Goal: Task Accomplishment & Management: Manage account settings

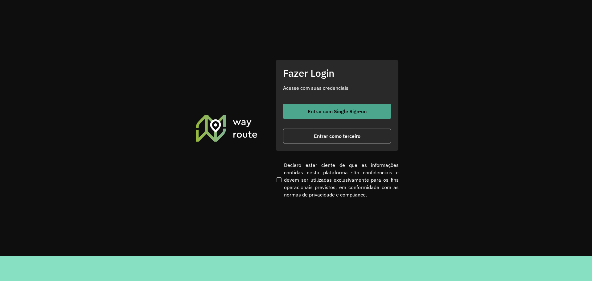
click at [329, 109] on span "Entrar com Single Sign-on" at bounding box center [337, 111] width 59 height 5
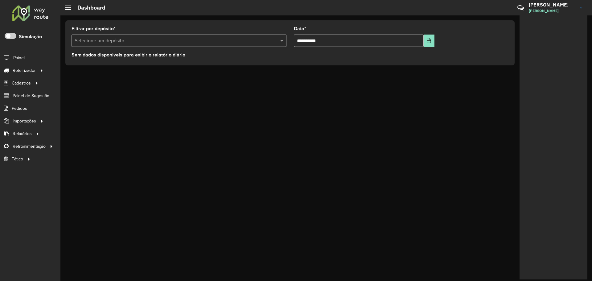
click at [217, 110] on div "**********" at bounding box center [326, 148] width 532 height 266
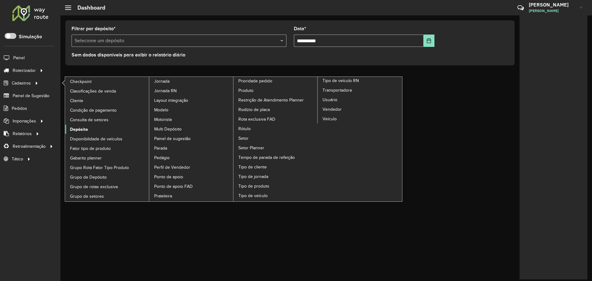
click at [82, 128] on span "Depósito" at bounding box center [79, 129] width 18 height 6
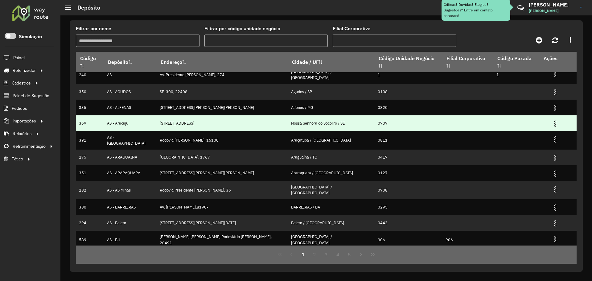
scroll to position [8, 0]
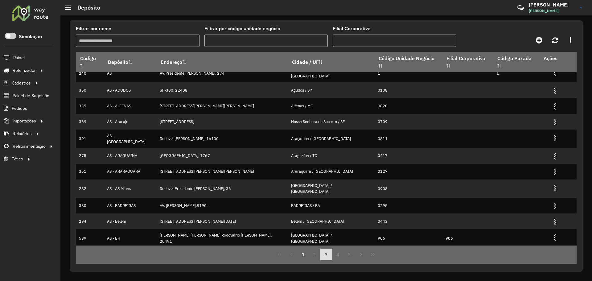
click at [327, 254] on button "3" at bounding box center [327, 255] width 12 height 12
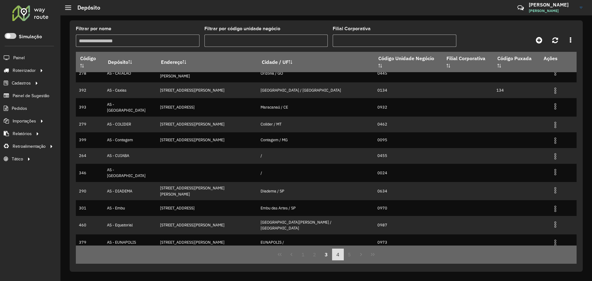
scroll to position [0, 0]
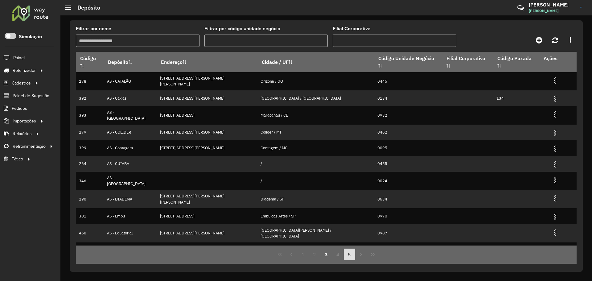
click at [340, 256] on button "4" at bounding box center [338, 255] width 12 height 12
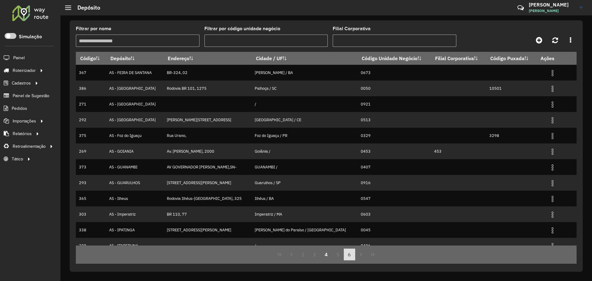
click at [348, 256] on button "6" at bounding box center [350, 255] width 12 height 12
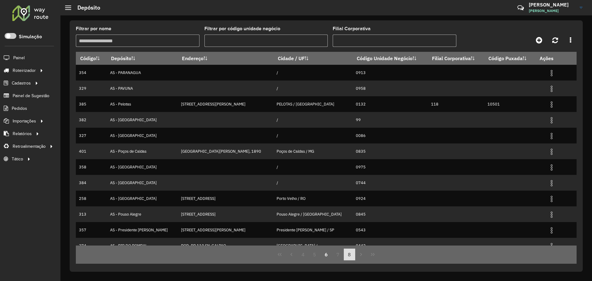
click at [352, 255] on button "8" at bounding box center [350, 255] width 12 height 12
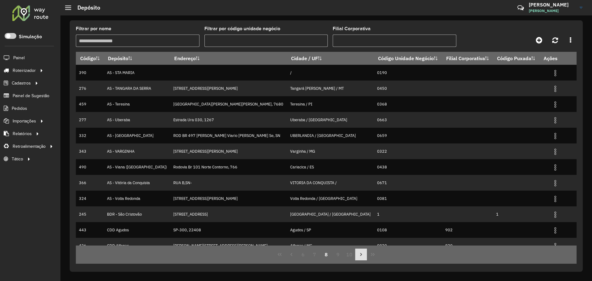
click at [357, 256] on button "Next Page" at bounding box center [361, 255] width 12 height 12
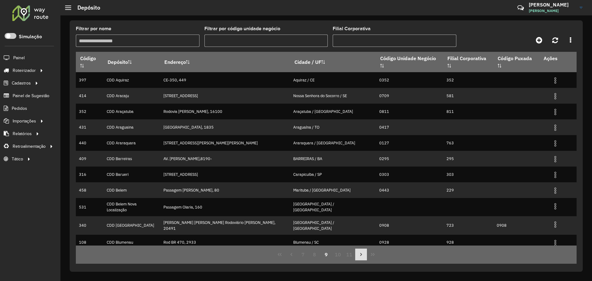
click at [358, 256] on button "Next Page" at bounding box center [361, 255] width 12 height 12
click at [360, 257] on icon "Next Page" at bounding box center [361, 254] width 5 height 5
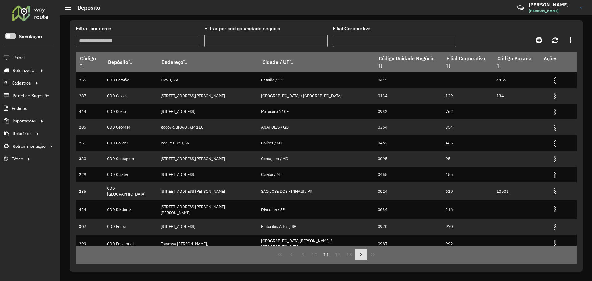
click at [360, 257] on icon "Next Page" at bounding box center [361, 254] width 5 height 5
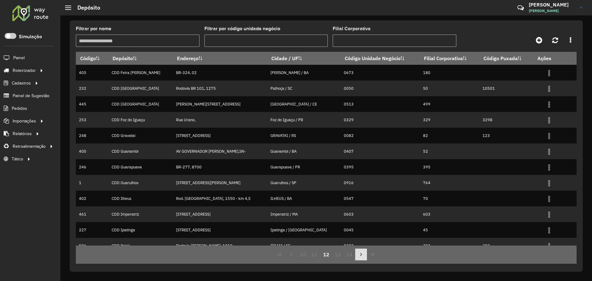
click at [365, 258] on button "Next Page" at bounding box center [361, 255] width 12 height 12
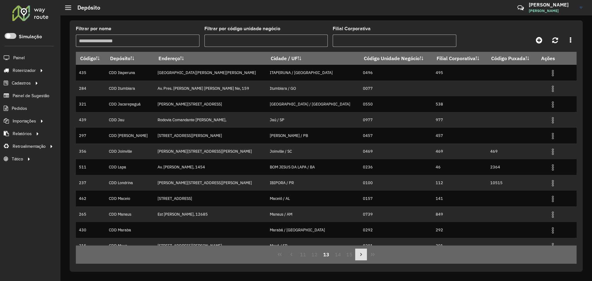
click at [365, 258] on button "Next Page" at bounding box center [361, 255] width 12 height 12
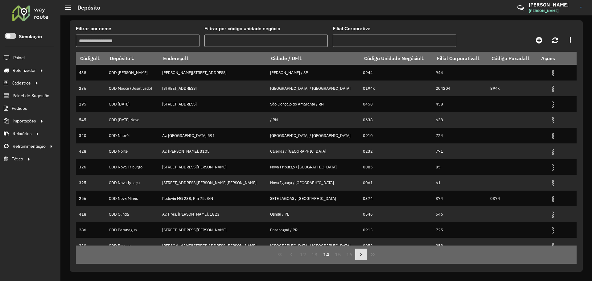
click at [366, 258] on button "Next Page" at bounding box center [361, 255] width 12 height 12
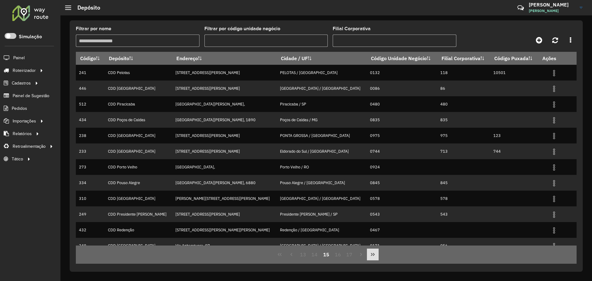
click at [367, 258] on div "13 14 15 16 17" at bounding box center [326, 255] width 501 height 18
click at [369, 258] on button "Last Page" at bounding box center [373, 255] width 12 height 12
click at [369, 258] on div "13 14 15 16 17" at bounding box center [326, 255] width 501 height 18
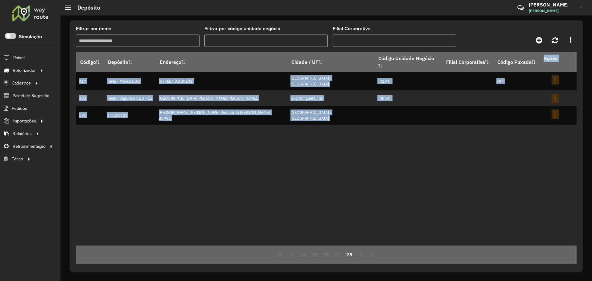
click at [369, 258] on div "24 25 26 27 28" at bounding box center [326, 255] width 501 height 18
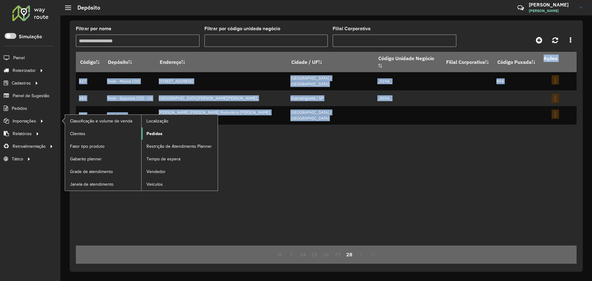
click at [163, 135] on link "Pedidos" at bounding box center [180, 133] width 76 height 12
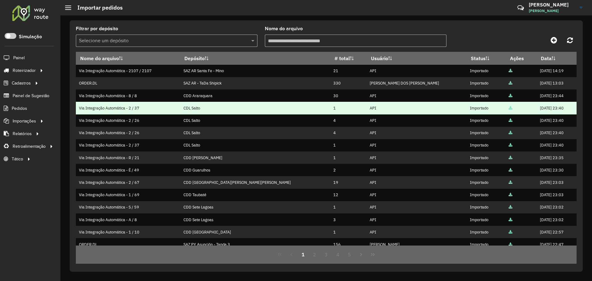
click at [134, 111] on td "Via Integração Automática - 2 / 37" at bounding box center [128, 108] width 104 height 12
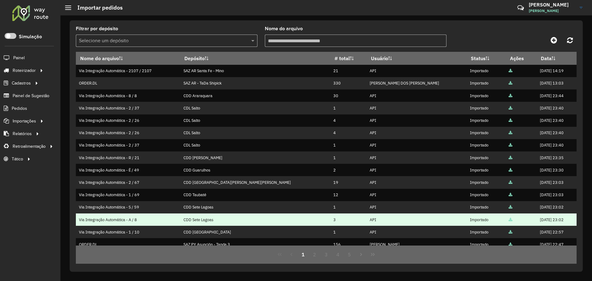
drag, startPoint x: 218, startPoint y: 98, endPoint x: 243, endPoint y: 224, distance: 128.8
click at [243, 224] on tbody "Via Integração Automática - 2107 / 2107 SAZ AR Santa Fe - Mino 21 API Importado…" at bounding box center [326, 189] width 501 height 248
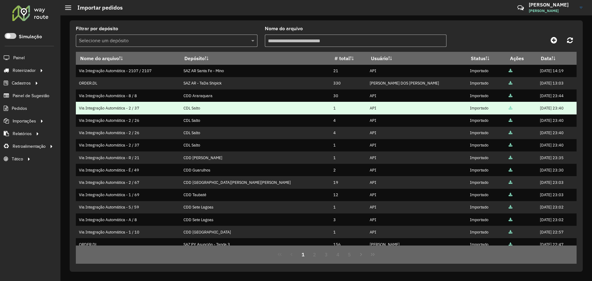
click at [330, 105] on td "1" at bounding box center [348, 108] width 36 height 12
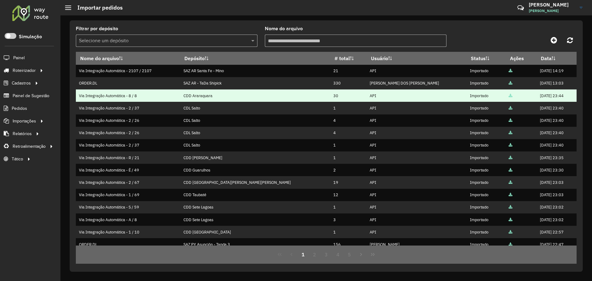
drag, startPoint x: 194, startPoint y: 72, endPoint x: 250, endPoint y: 99, distance: 61.8
click at [248, 98] on tbody "Via Integração Automática - 2107 / 2107 SAZ AR Santa Fe - Mino 21 API Importado…" at bounding box center [326, 189] width 501 height 248
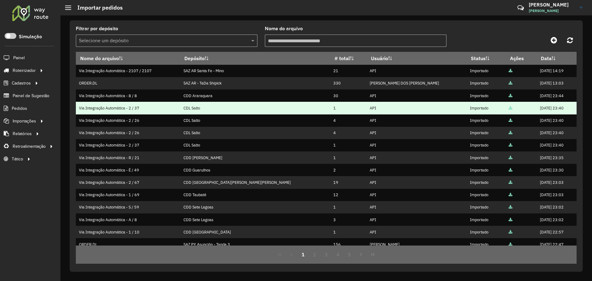
click at [246, 114] on td "CDL Salto" at bounding box center [255, 108] width 150 height 12
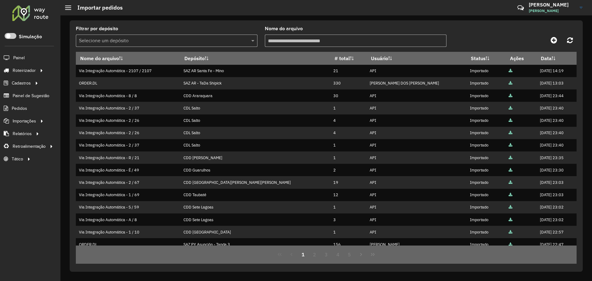
click at [327, 37] on input "Nome do arquivo" at bounding box center [356, 41] width 182 height 12
paste input "*********"
type input "*********"
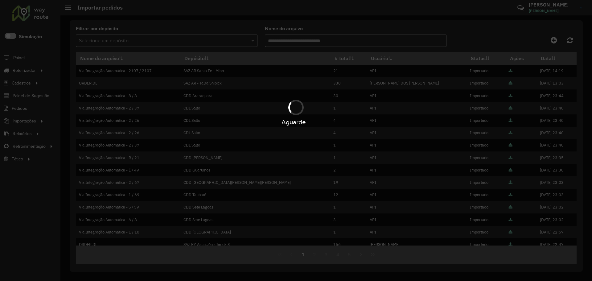
click at [320, 44] on div "Aguarde..." at bounding box center [296, 140] width 592 height 281
click at [319, 41] on div "Aguarde..." at bounding box center [296, 140] width 592 height 281
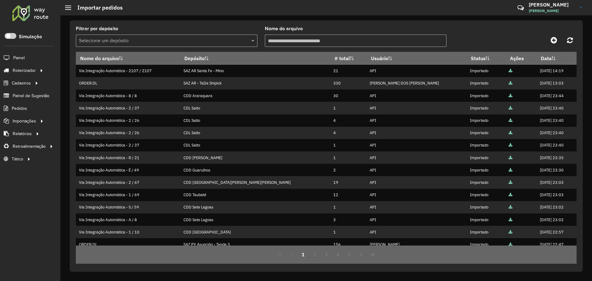
click at [311, 42] on input "Nome do arquivo" at bounding box center [356, 41] width 182 height 12
click at [333, 41] on input "Nome do arquivo" at bounding box center [356, 41] width 182 height 12
paste input "**********"
type input "**********"
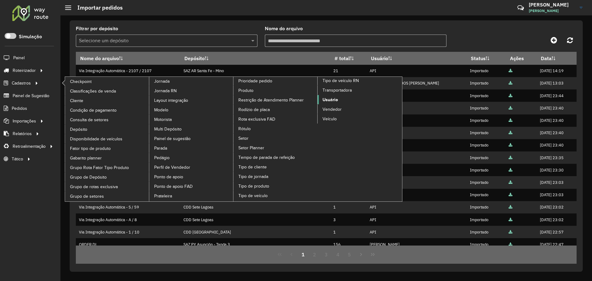
click at [336, 100] on span "Usuário" at bounding box center [330, 100] width 15 height 6
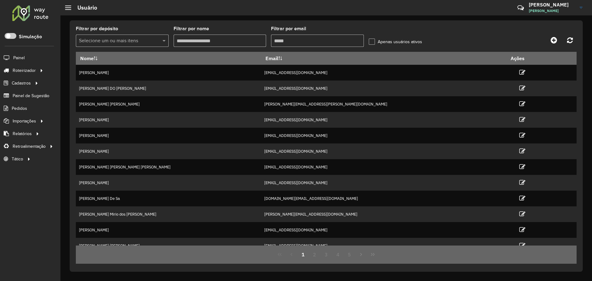
click at [300, 43] on input "Filtrar por email" at bounding box center [317, 41] width 93 height 12
paste input "**********"
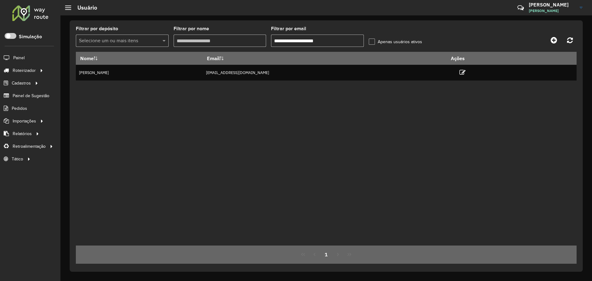
type input "**********"
drag, startPoint x: 367, startPoint y: 115, endPoint x: 367, endPoint y: 107, distance: 8.0
click at [367, 114] on div "Nome Email Ações POLLYANA JHENIFFER ABREU GONCALVES 99818475@ambev.com.br" at bounding box center [326, 149] width 501 height 194
drag, startPoint x: 282, startPoint y: 71, endPoint x: 384, endPoint y: 85, distance: 102.8
click at [390, 73] on tr "POLLYANA JHENIFFER ABREU GONCALVES 99818475@ambev.com.br" at bounding box center [326, 73] width 501 height 16
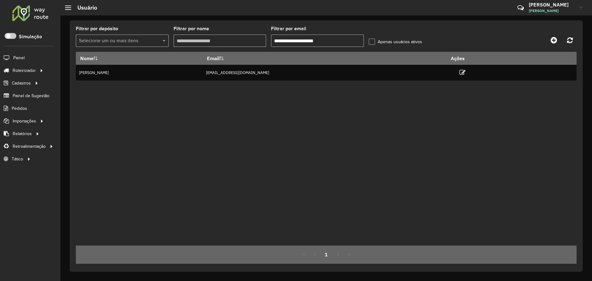
click at [367, 98] on div "Nome Email Ações POLLYANA JHENIFFER ABREU GONCALVES 99818475@ambev.com.br" at bounding box center [326, 149] width 501 height 194
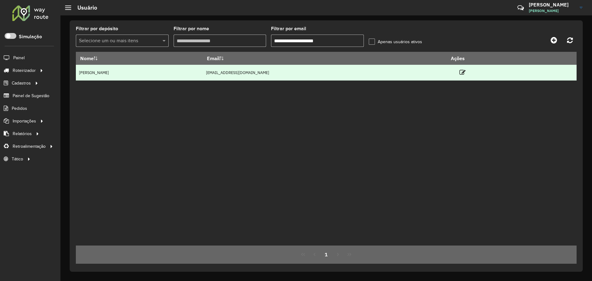
drag, startPoint x: 97, startPoint y: 70, endPoint x: 257, endPoint y: 80, distance: 159.8
click at [203, 79] on td "POLLYANA JHENIFFER ABREU GONCALVES" at bounding box center [139, 73] width 127 height 16
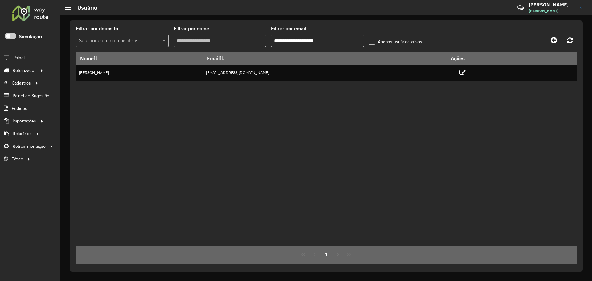
click at [286, 103] on div "Nome Email Ações POLLYANA JHENIFFER ABREU GONCALVES 99818475@ambev.com.br" at bounding box center [326, 149] width 501 height 194
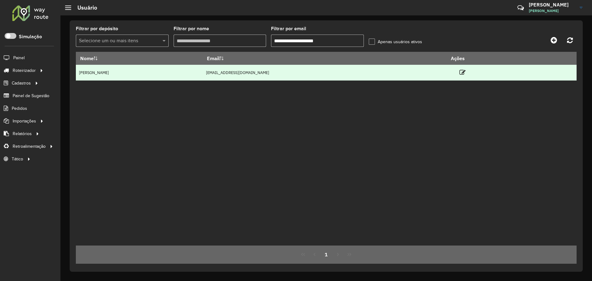
click at [484, 73] on td at bounding box center [465, 72] width 37 height 15
click at [484, 71] on td at bounding box center [465, 72] width 37 height 15
click at [466, 72] on icon at bounding box center [463, 72] width 6 height 6
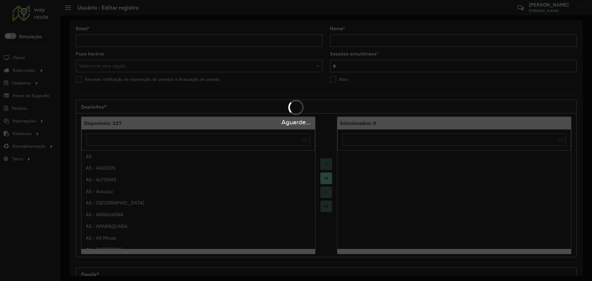
type input "**********"
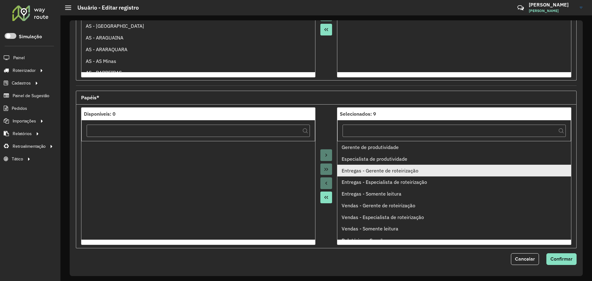
scroll to position [6, 0]
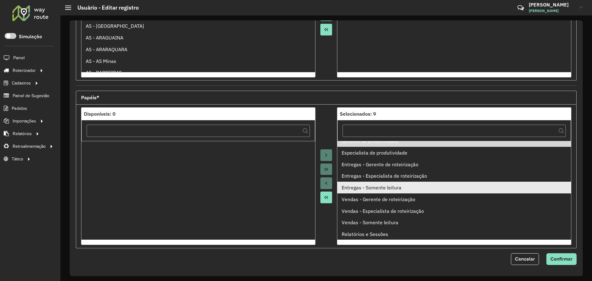
click at [392, 189] on li "Entregas - Somente leitura" at bounding box center [455, 188] width 234 height 12
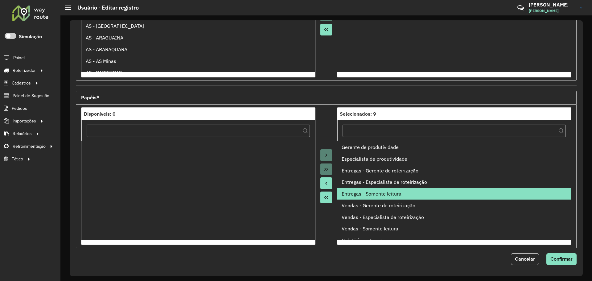
click at [326, 184] on icon "Move to Source" at bounding box center [326, 183] width 5 height 5
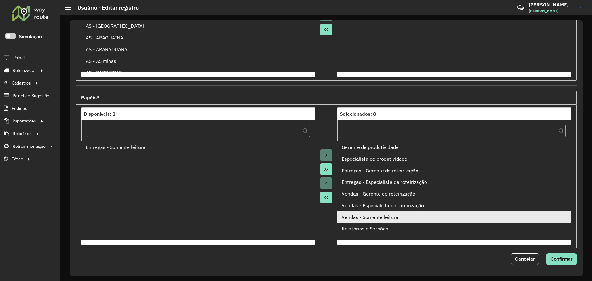
click at [368, 217] on div "Vendas - Somente leitura" at bounding box center [455, 216] width 226 height 7
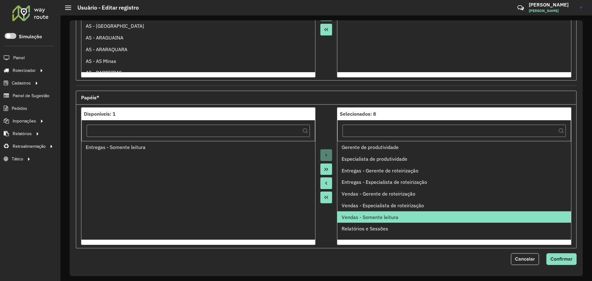
click at [326, 182] on icon "Move to Source" at bounding box center [326, 183] width 2 height 3
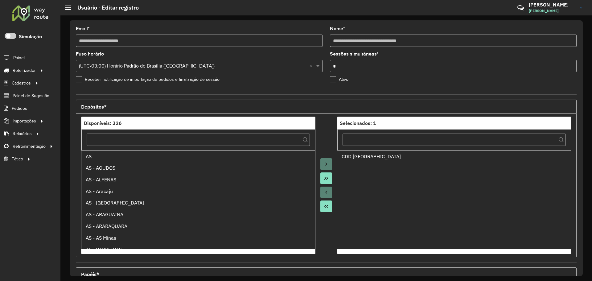
click at [311, 85] on formly-field "Receber notificação de importação de pedidos e finalização de sessão" at bounding box center [199, 83] width 254 height 12
click at [367, 60] on input "*" at bounding box center [453, 66] width 247 height 12
click at [302, 27] on div "**********" at bounding box center [199, 37] width 247 height 20
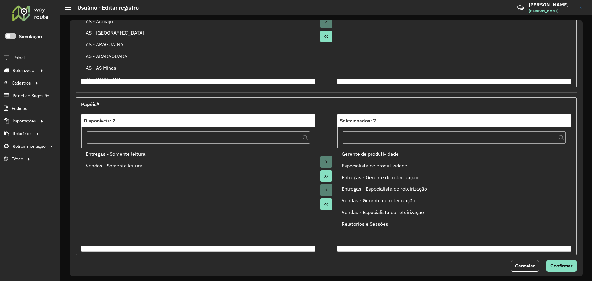
scroll to position [177, 0]
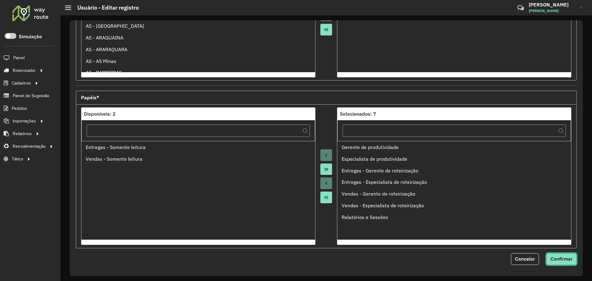
click at [562, 258] on span "Confirmar" at bounding box center [562, 258] width 22 height 5
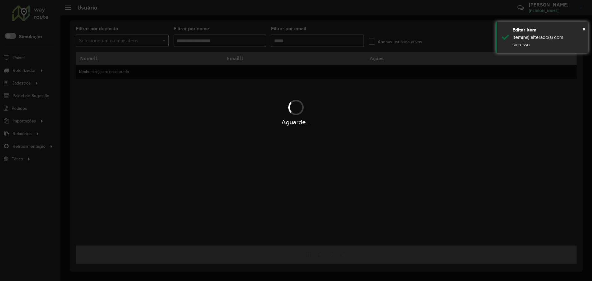
type input "**********"
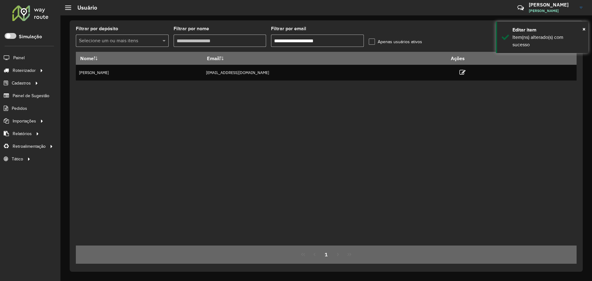
click at [334, 119] on div "Nome Email Ações POLLYANA JHENIFFER ABREU GONCALVES 99818475@ambev.com.br" at bounding box center [326, 149] width 501 height 194
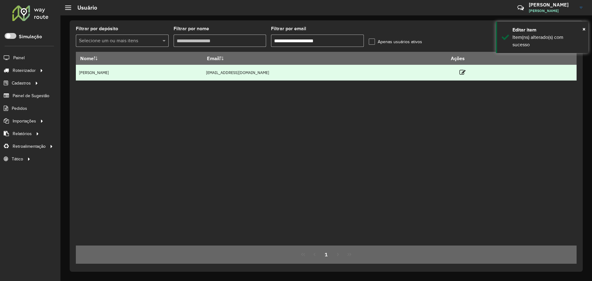
drag, startPoint x: 307, startPoint y: 75, endPoint x: 382, endPoint y: 77, distance: 74.7
click at [381, 77] on tr "POLLYANA JHENIFFER ABREU GONCALVES 99818475@ambev.com.br" at bounding box center [326, 73] width 501 height 16
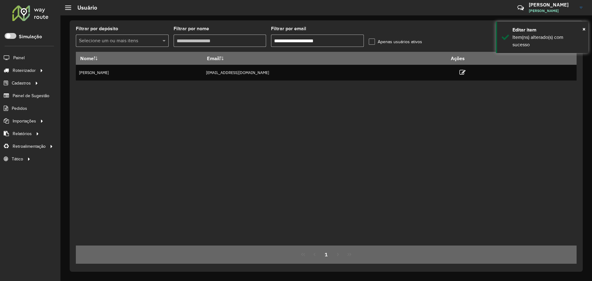
click at [368, 90] on div "Nome Email Ações POLLYANA JHENIFFER ABREU GONCALVES 99818475@ambev.com.br" at bounding box center [326, 149] width 501 height 194
click at [341, 86] on div "Nome Email Ações POLLYANA JHENIFFER ABREU GONCALVES 99818475@ambev.com.br" at bounding box center [326, 149] width 501 height 194
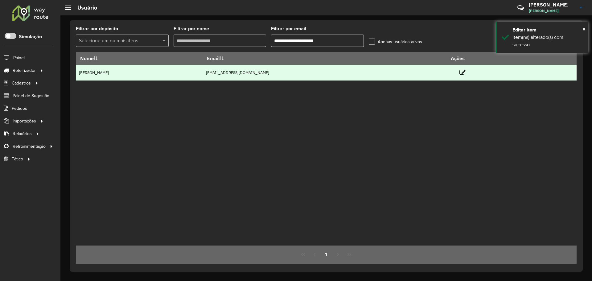
click at [340, 74] on td "99818475@ambev.com.br" at bounding box center [325, 73] width 244 height 16
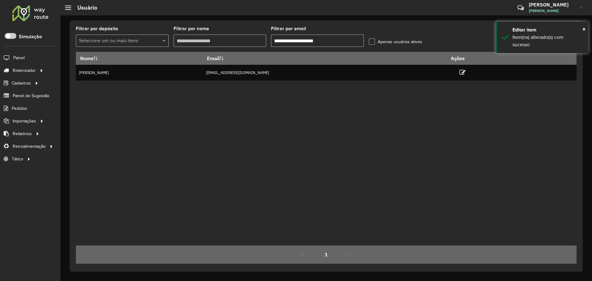
drag, startPoint x: 329, startPoint y: 99, endPoint x: 336, endPoint y: 86, distance: 14.6
click at [330, 98] on div "Nome Email Ações POLLYANA JHENIFFER ABREU GONCALVES 99818475@ambev.com.br" at bounding box center [326, 149] width 501 height 194
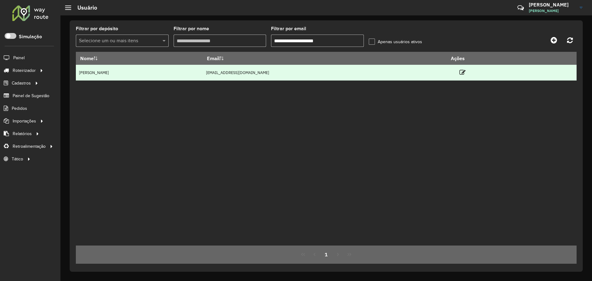
click at [335, 73] on td "99818475@ambev.com.br" at bounding box center [325, 73] width 244 height 16
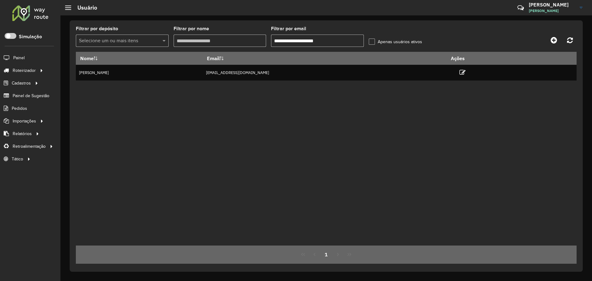
click at [327, 111] on div "Nome Email Ações POLLYANA JHENIFFER ABREU GONCALVES 99818475@ambev.com.br" at bounding box center [326, 149] width 501 height 194
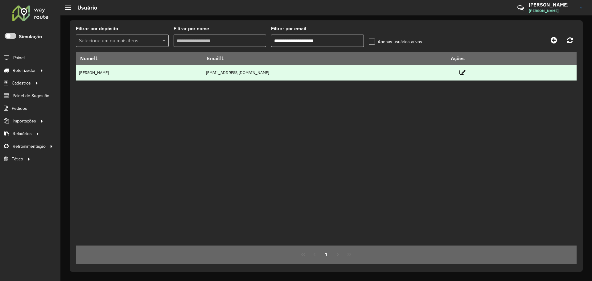
click at [339, 70] on td "99818475@ambev.com.br" at bounding box center [325, 73] width 244 height 16
click at [334, 73] on td "99818475@ambev.com.br" at bounding box center [325, 73] width 244 height 16
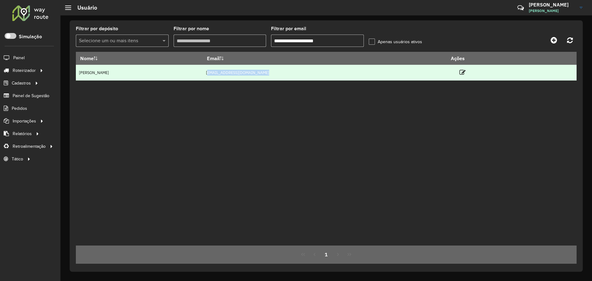
click at [334, 73] on td "99818475@ambev.com.br" at bounding box center [325, 73] width 244 height 16
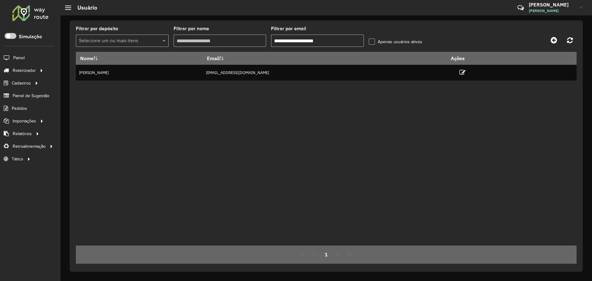
drag, startPoint x: 335, startPoint y: 118, endPoint x: 346, endPoint y: 101, distance: 20.2
click at [336, 116] on div "Nome Email Ações POLLYANA JHENIFFER ABREU GONCALVES 99818475@ambev.com.br" at bounding box center [326, 149] width 501 height 194
drag, startPoint x: 445, startPoint y: 88, endPoint x: 472, endPoint y: 86, distance: 27.2
click at [446, 88] on div "Nome Email Ações POLLYANA JHENIFFER ABREU GONCALVES 99818475@ambev.com.br" at bounding box center [326, 149] width 501 height 194
drag, startPoint x: 362, startPoint y: 131, endPoint x: 374, endPoint y: 116, distance: 18.4
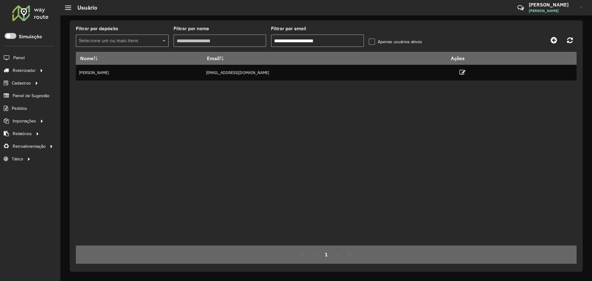
click at [362, 131] on div "Nome Email Ações POLLYANA JHENIFFER ABREU GONCALVES 99818475@ambev.com.br" at bounding box center [326, 149] width 501 height 194
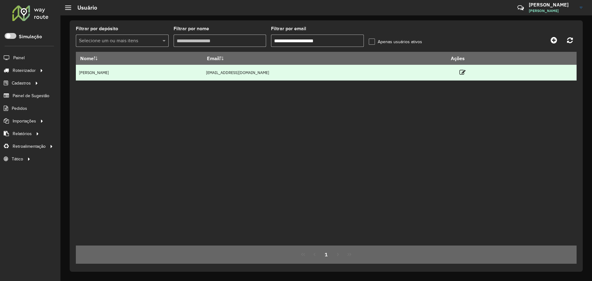
click at [345, 72] on td "99818475@ambev.com.br" at bounding box center [325, 73] width 244 height 16
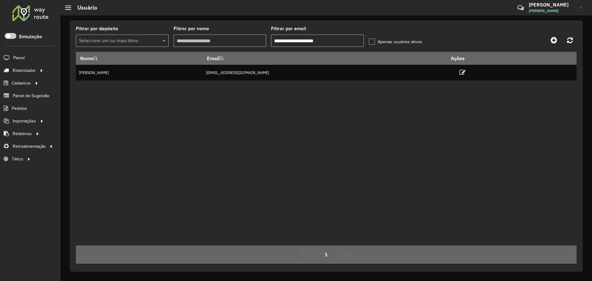
drag, startPoint x: 332, startPoint y: 124, endPoint x: 335, endPoint y: 91, distance: 32.8
click at [332, 123] on div "Nome Email Ações POLLYANA JHENIFFER ABREU GONCALVES 99818475@ambev.com.br" at bounding box center [326, 149] width 501 height 194
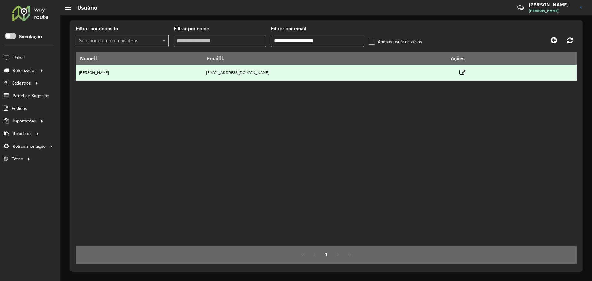
click at [334, 75] on td "99818475@ambev.com.br" at bounding box center [325, 73] width 244 height 16
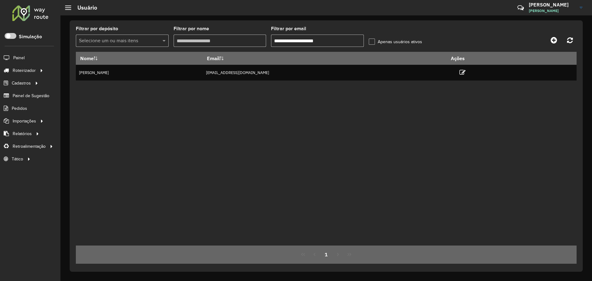
click at [325, 110] on div "Nome Email Ações POLLYANA JHENIFFER ABREU GONCALVES 99818475@ambev.com.br" at bounding box center [326, 149] width 501 height 194
click at [340, 110] on div "Nome Email Ações POLLYANA JHENIFFER ABREU GONCALVES 99818475@ambev.com.br" at bounding box center [326, 149] width 501 height 194
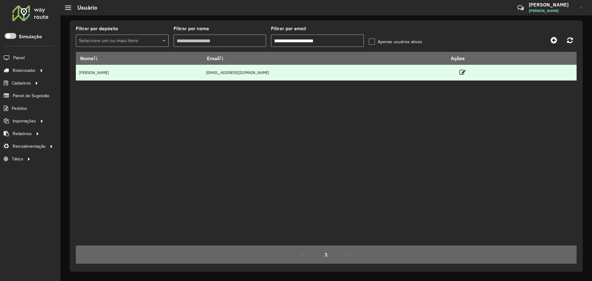
click at [115, 74] on td "POLLYANA JHENIFFER ABREU GONCALVES" at bounding box center [139, 73] width 127 height 16
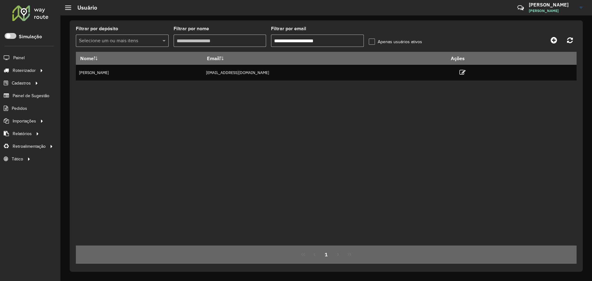
click at [338, 108] on div "Nome Email Ações POLLYANA JHENIFFER ABREU GONCALVES 99818475@ambev.com.br" at bounding box center [326, 149] width 501 height 194
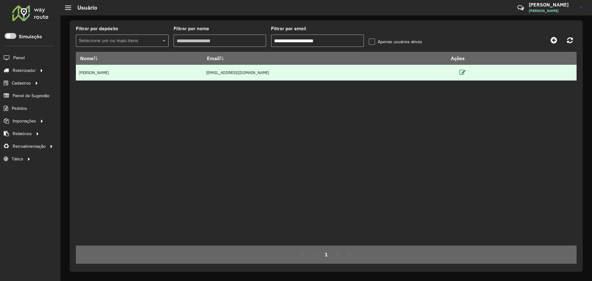
click at [466, 71] on icon at bounding box center [463, 72] width 6 height 6
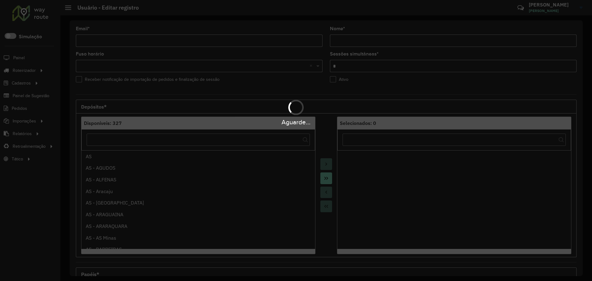
type input "**********"
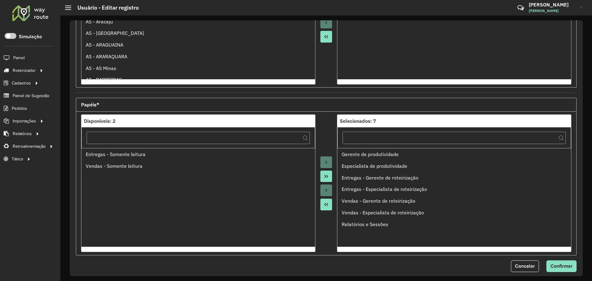
scroll to position [177, 0]
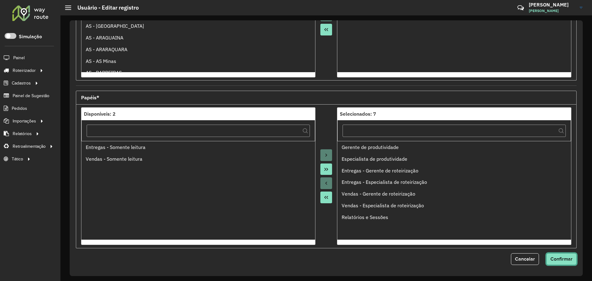
click at [560, 259] on span "Confirmar" at bounding box center [562, 258] width 22 height 5
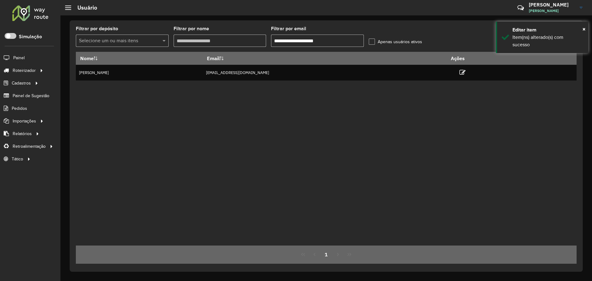
click at [238, 118] on div "Nome Email Ações POLLYANA JHENIFFER ABREU GONCALVES 99818475@ambev.com.br" at bounding box center [326, 149] width 501 height 194
click at [346, 38] on input "**********" at bounding box center [317, 41] width 93 height 12
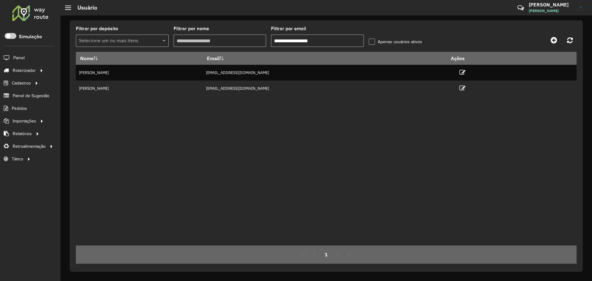
type input "**********"
drag, startPoint x: 368, startPoint y: 129, endPoint x: 369, endPoint y: 115, distance: 13.9
click at [367, 129] on div "Nome Email Ações Pollyana Jheniffer Abreu Gonçalves 99818475@ambev.com POLLYANA…" at bounding box center [326, 149] width 501 height 194
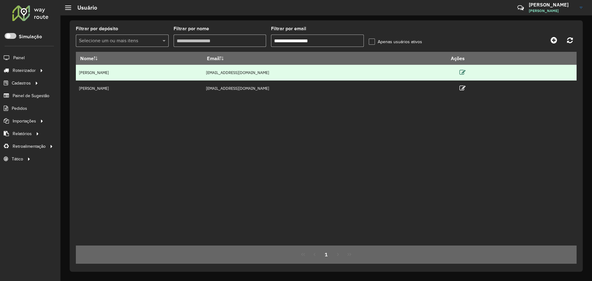
click at [466, 71] on icon at bounding box center [463, 72] width 6 height 6
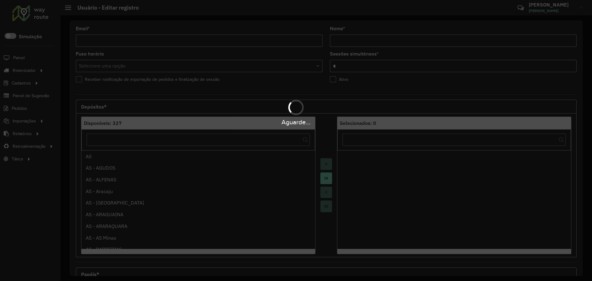
type input "**********"
click at [333, 80] on div "Aguarde..." at bounding box center [296, 140] width 592 height 281
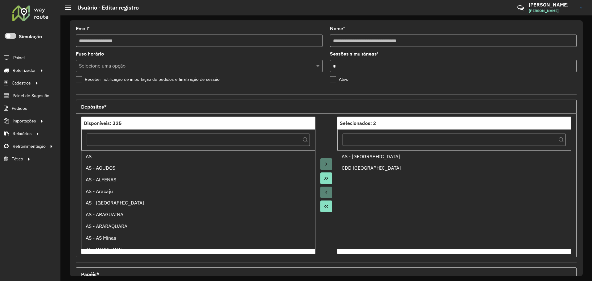
click at [333, 80] on label "Ativo" at bounding box center [339, 79] width 19 height 6
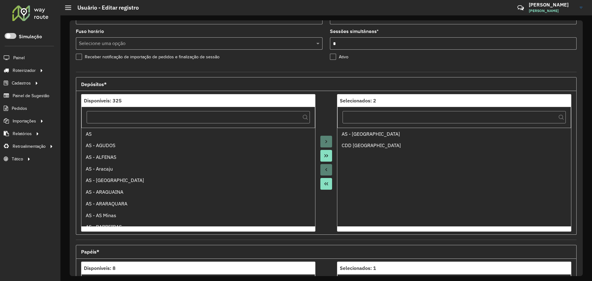
scroll to position [177, 0]
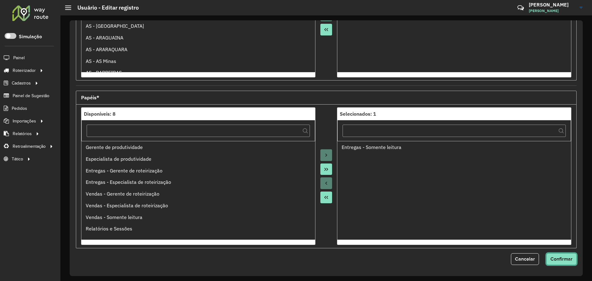
click at [565, 260] on span "Confirmar" at bounding box center [562, 258] width 22 height 5
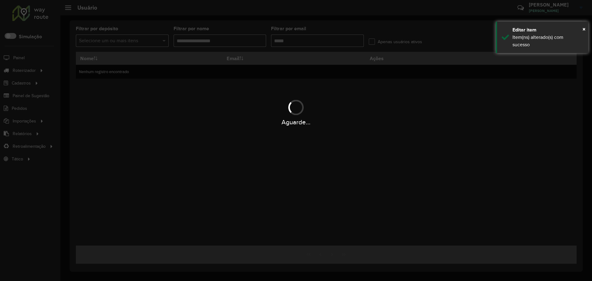
type input "**********"
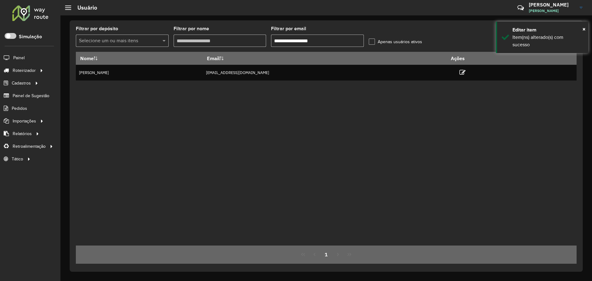
click at [349, 123] on div "Nome Email Ações POLLYANA JHENIFFER ABREU GONCALVES 99818475@ambev.com.br" at bounding box center [326, 149] width 501 height 194
click at [409, 122] on div "Nome Email Ações POLLYANA JHENIFFER ABREU GONCALVES 99818475@ambev.com.br" at bounding box center [326, 149] width 501 height 194
click at [338, 44] on input "**********" at bounding box center [317, 41] width 93 height 12
drag, startPoint x: 297, startPoint y: 101, endPoint x: 310, endPoint y: 93, distance: 14.9
click at [297, 100] on div "Nome Email Ações POLLYANA JHENIFFER ABREU GONCALVES 99818475@ambev.com.br" at bounding box center [326, 149] width 501 height 194
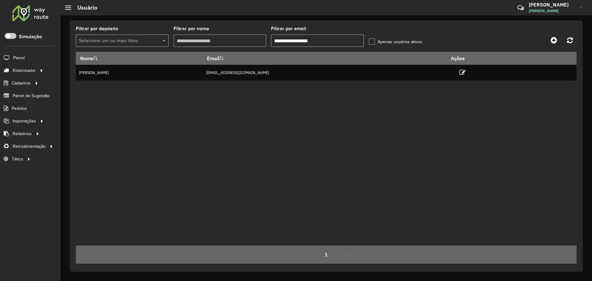
click at [347, 42] on input "**********" at bounding box center [317, 41] width 93 height 12
click at [569, 42] on icon at bounding box center [570, 40] width 6 height 7
click at [410, 120] on div "Nome Email Ações POLLYANA JHENIFFER ABREU GONCALVES 99818475@ambev.com.br" at bounding box center [326, 149] width 501 height 194
click at [371, 39] on label "Apenas usuários ativos" at bounding box center [395, 42] width 53 height 6
click at [415, 152] on div "Nome Email Ações Pollyana Jheniffer Abreu Gonçalves 99818475@ambev.com POLLYANA…" at bounding box center [326, 149] width 501 height 194
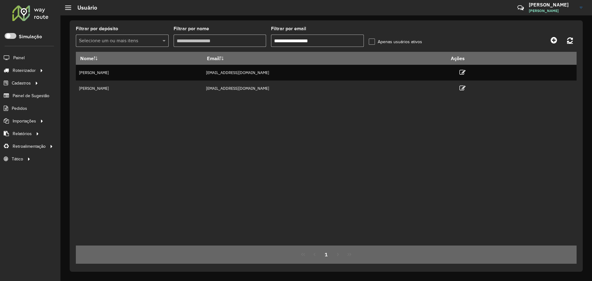
click at [573, 38] on link at bounding box center [570, 40] width 13 height 11
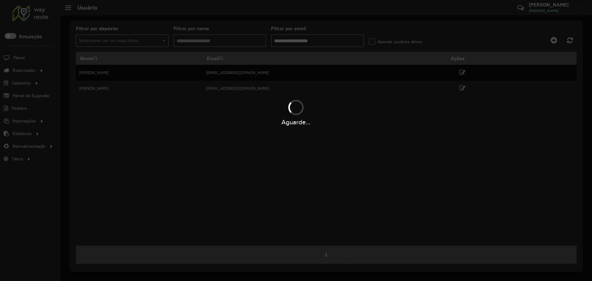
click at [481, 106] on div "Aguarde..." at bounding box center [296, 112] width 592 height 29
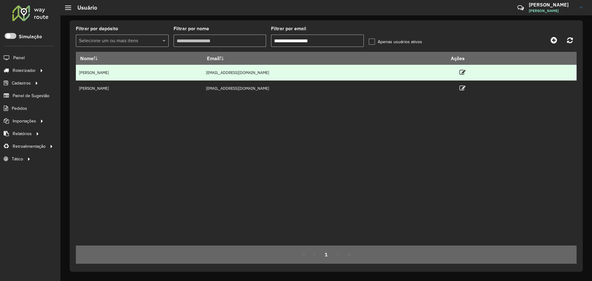
click at [466, 69] on link at bounding box center [463, 72] width 6 height 8
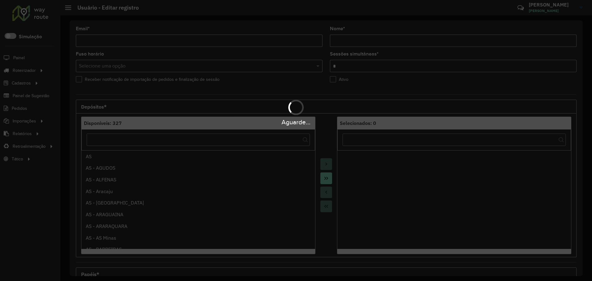
type input "**********"
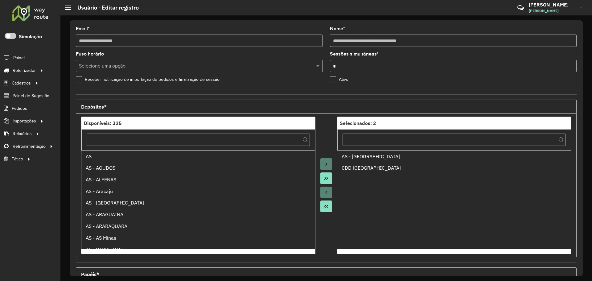
scroll to position [177, 0]
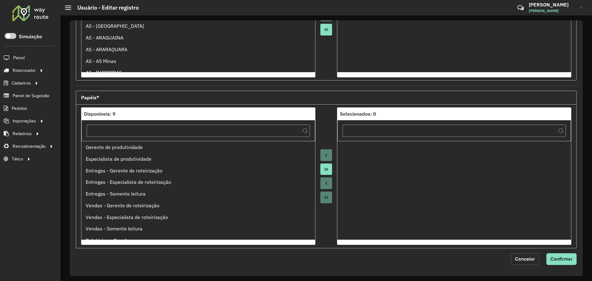
click at [524, 263] on button "Cancelar" at bounding box center [525, 259] width 28 height 12
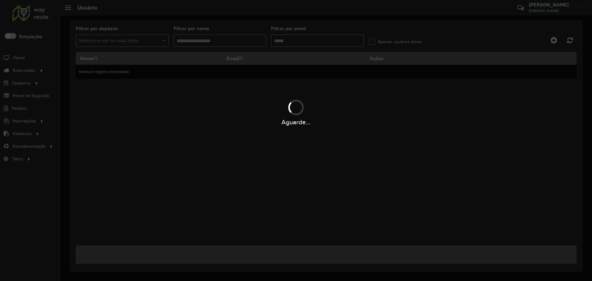
type input "**********"
click at [365, 143] on hb-app "Aguarde... Pop-up bloqueado! Seu navegador bloqueou automáticamente a abertura …" at bounding box center [296, 140] width 592 height 281
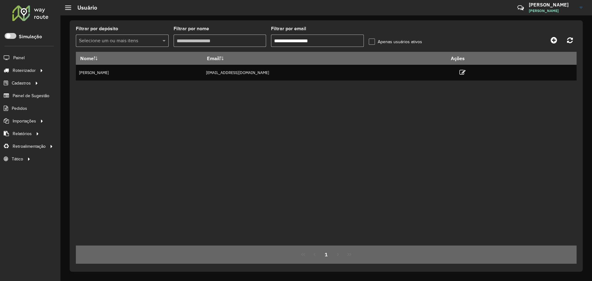
drag, startPoint x: 461, startPoint y: 106, endPoint x: 476, endPoint y: 92, distance: 20.5
click at [463, 105] on div "Nome Email Ações POLLYANA JHENIFFER ABREU GONCALVES 99818475@ambev.com.br" at bounding box center [326, 149] width 501 height 194
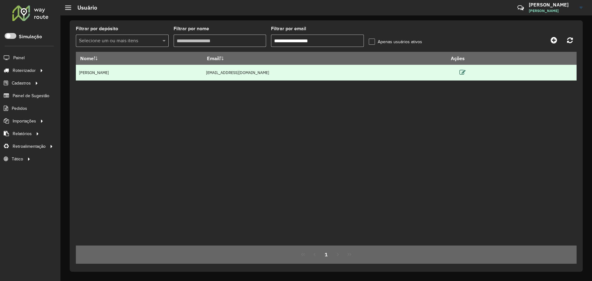
click at [466, 70] on icon at bounding box center [463, 72] width 6 height 6
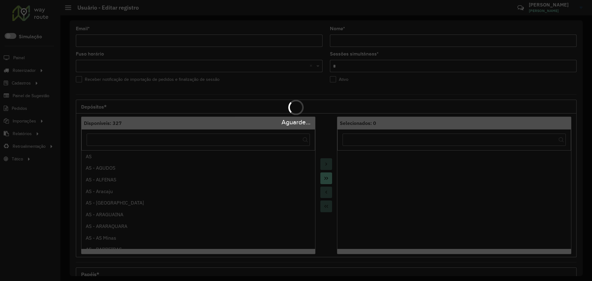
type input "**********"
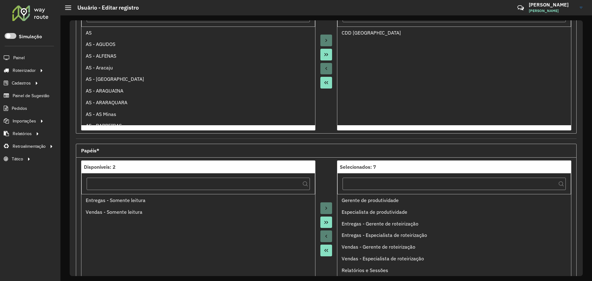
scroll to position [177, 0]
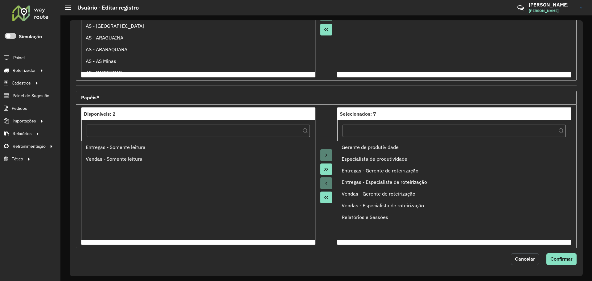
click at [528, 259] on span "Cancelar" at bounding box center [525, 258] width 20 height 5
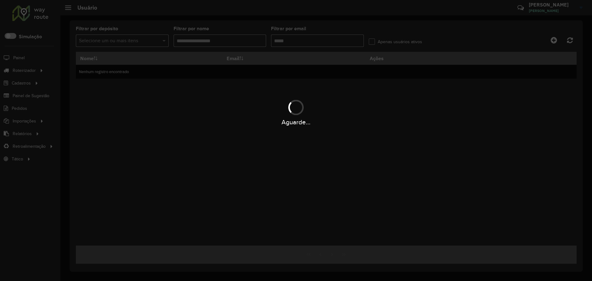
type input "**********"
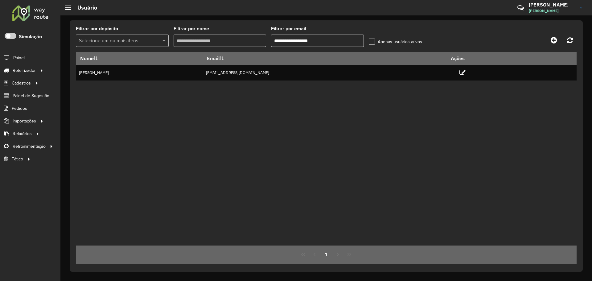
click at [367, 159] on div "Nome Email Ações POLLYANA JHENIFFER ABREU GONCALVES 99818475@ambev.com.br" at bounding box center [326, 149] width 501 height 194
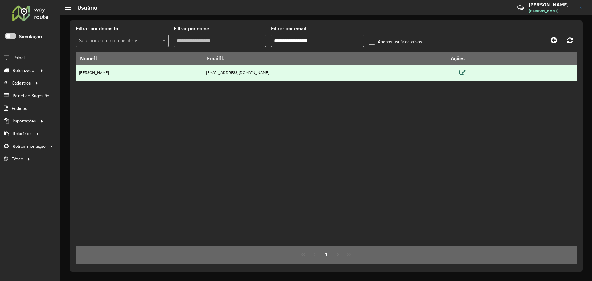
click at [466, 73] on icon at bounding box center [463, 72] width 6 height 6
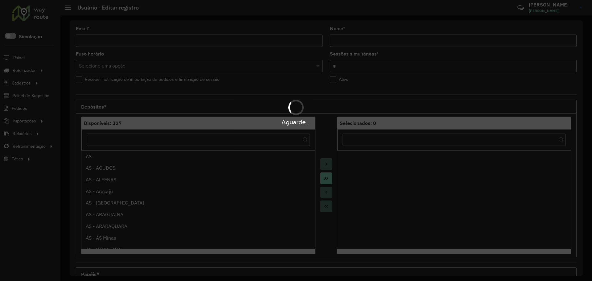
type input "**********"
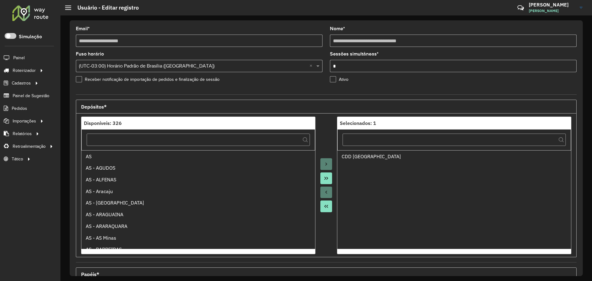
click at [313, 20] on div "**********" at bounding box center [326, 148] width 532 height 266
click at [151, 28] on div "**********" at bounding box center [199, 37] width 247 height 20
click at [321, 21] on div "**********" at bounding box center [326, 148] width 513 height 256
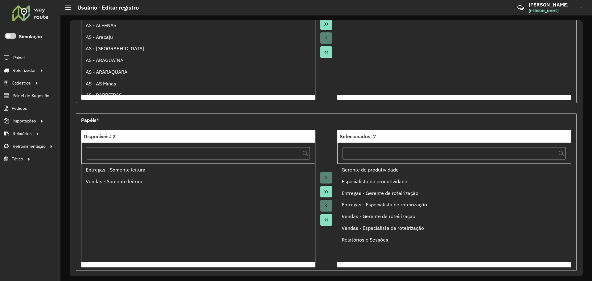
scroll to position [177, 0]
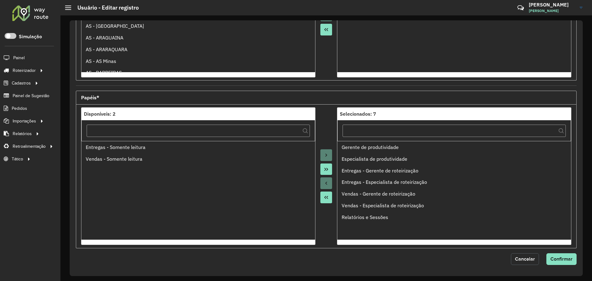
click at [518, 259] on span "Cancelar" at bounding box center [525, 258] width 20 height 5
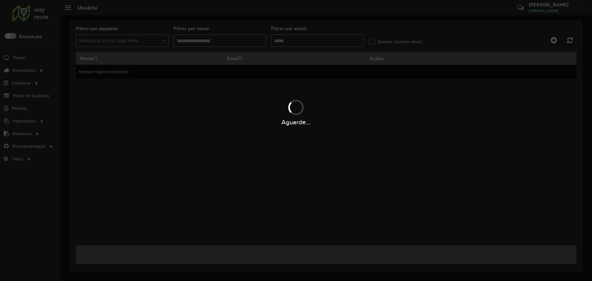
type input "**********"
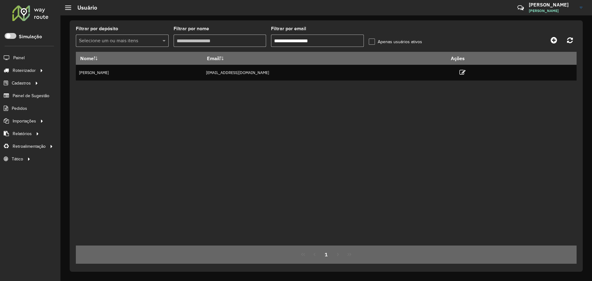
click at [304, 94] on div "Nome Email Ações POLLYANA JHENIFFER ABREU GONCALVES 99818475@ambev.com.br" at bounding box center [326, 149] width 501 height 194
click at [371, 40] on label "Apenas usuários ativos" at bounding box center [395, 42] width 53 height 6
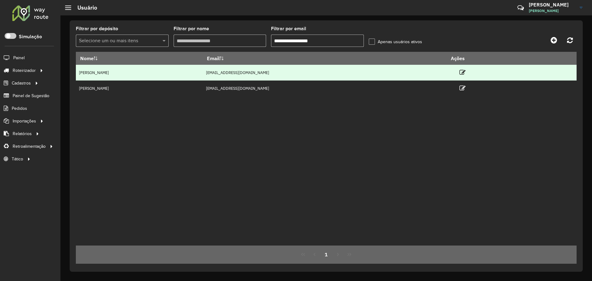
drag, startPoint x: 412, startPoint y: 126, endPoint x: 457, endPoint y: 77, distance: 66.4
click at [415, 120] on div "Nome Email Ações Pollyana Jheniffer Abreu Gonçalves 99818475@ambev.com POLLYANA…" at bounding box center [326, 149] width 501 height 194
click at [466, 70] on icon at bounding box center [463, 72] width 6 height 6
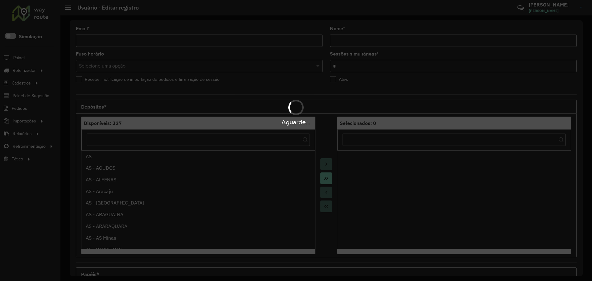
type input "**********"
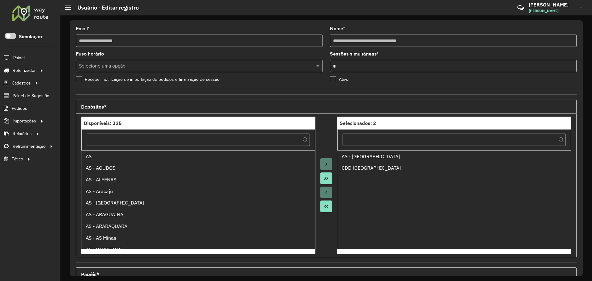
scroll to position [177, 0]
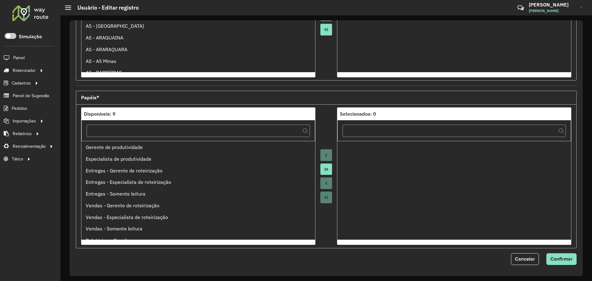
click at [381, 152] on ul at bounding box center [455, 190] width 234 height 99
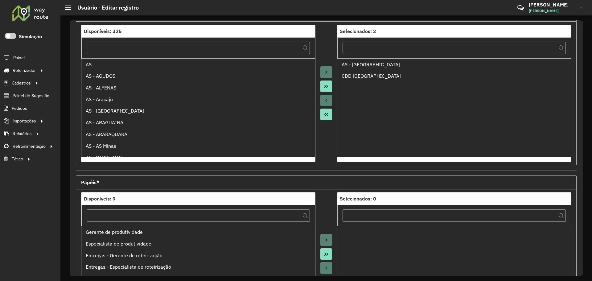
scroll to position [154, 0]
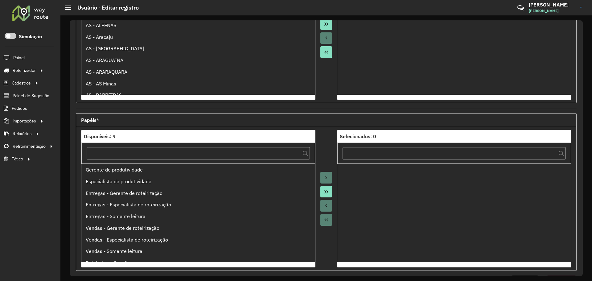
click at [326, 192] on icon "Move All to Target" at bounding box center [326, 191] width 5 height 5
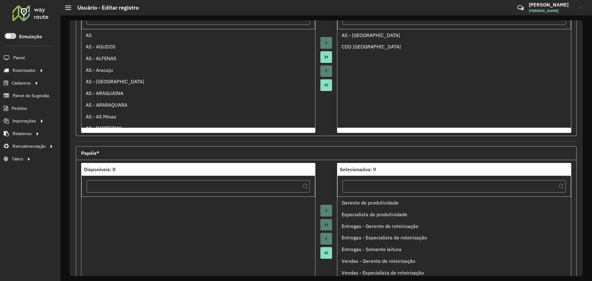
scroll to position [177, 0]
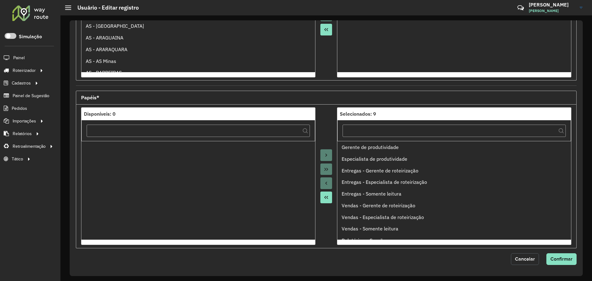
click at [528, 261] on span "Cancelar" at bounding box center [525, 258] width 20 height 5
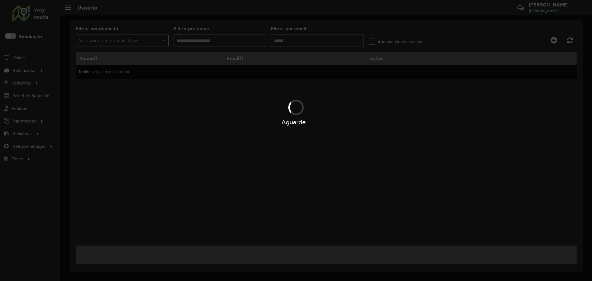
type input "**********"
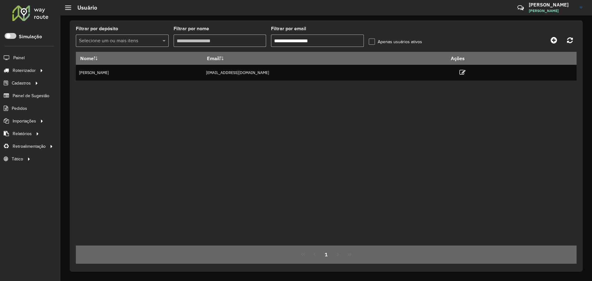
click at [343, 141] on div "Nome Email Ações POLLYANA JHENIFFER ABREU GONCALVES 99818475@ambev.com.br" at bounding box center [326, 149] width 501 height 194
drag, startPoint x: 362, startPoint y: 134, endPoint x: 336, endPoint y: 117, distance: 31.1
click at [360, 134] on div "Nome Email Ações POLLYANA JHENIFFER ABREU GONCALVES 99818475@ambev.com.br" at bounding box center [326, 149] width 501 height 194
click at [297, 155] on div "Nome Email Ações POLLYANA JHENIFFER ABREU GONCALVES 99818475@ambev.com.br" at bounding box center [326, 149] width 501 height 194
drag, startPoint x: 337, startPoint y: 132, endPoint x: 346, endPoint y: 81, distance: 52.2
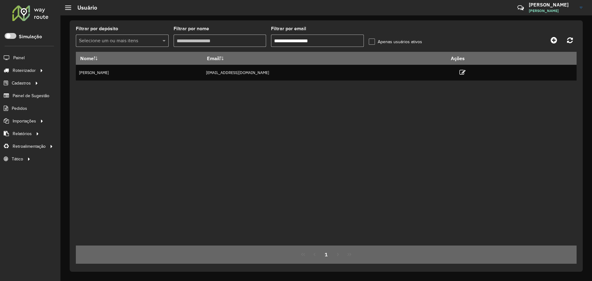
click at [339, 126] on div "Nome Email Ações POLLYANA JHENIFFER ABREU GONCALVES 99818475@ambev.com.br" at bounding box center [326, 149] width 501 height 194
click at [370, 40] on label "Apenas usuários ativos" at bounding box center [395, 42] width 53 height 6
click at [376, 139] on div "Nome Email Ações Pollyana Jheniffer Abreu Gonçalves 99818475@ambev.com POLLYANA…" at bounding box center [326, 149] width 501 height 194
click at [289, 166] on div "Nome Email Ações Pollyana Jheniffer Abreu Gonçalves 99818475@ambev.com POLLYANA…" at bounding box center [326, 149] width 501 height 194
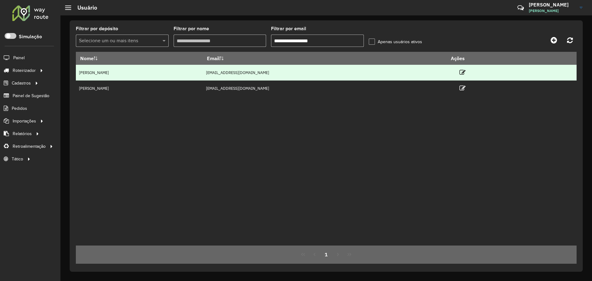
click at [349, 72] on td "99818475@ambev.com" at bounding box center [325, 73] width 244 height 16
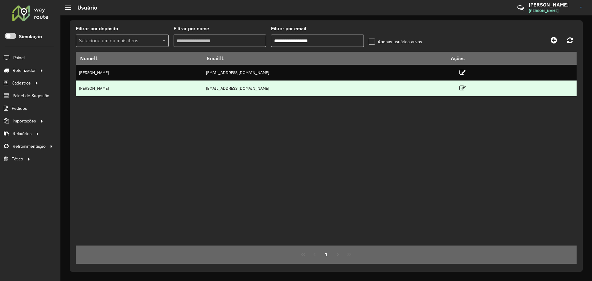
click at [357, 89] on td "99818475@ambev.com.br" at bounding box center [325, 89] width 244 height 16
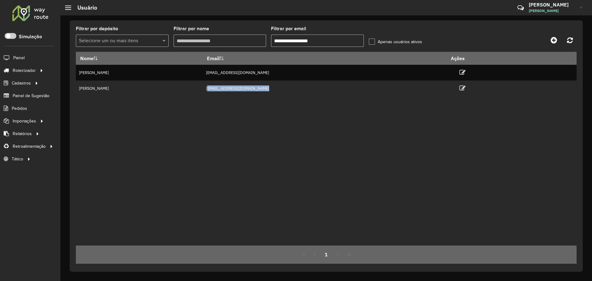
copy td "99818475@ambev.com.br"
click at [336, 201] on div "Nome Email Ações Pollyana Jheniffer Abreu Gonçalves 99818475@ambev.com POLLYANA…" at bounding box center [326, 149] width 501 height 194
drag, startPoint x: 292, startPoint y: 118, endPoint x: 307, endPoint y: 106, distance: 18.9
click at [298, 114] on div "Nome Email Ações Pollyana Jheniffer Abreu Gonçalves 99818475@ambev.com POLLYANA…" at bounding box center [326, 149] width 501 height 194
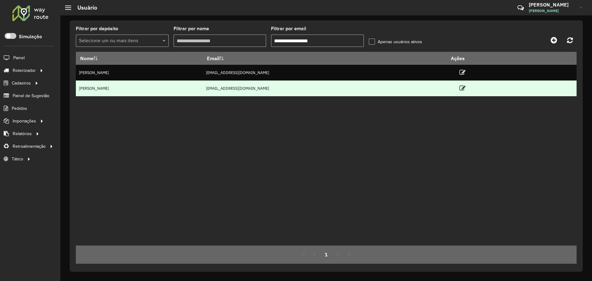
click at [409, 84] on td "99818475@ambev.com.br" at bounding box center [325, 89] width 244 height 16
click at [466, 86] on icon at bounding box center [463, 88] width 6 height 6
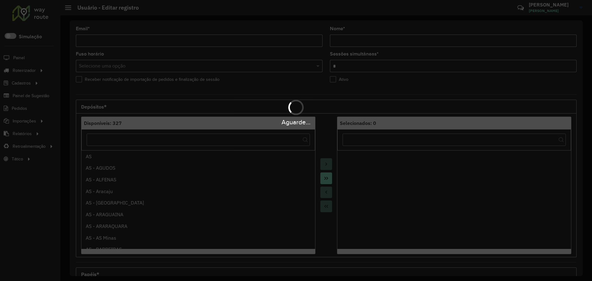
type input "**********"
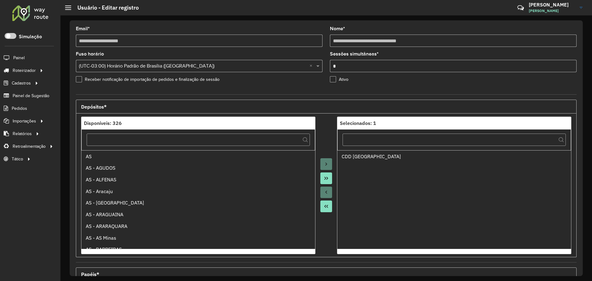
click at [251, 23] on div "**********" at bounding box center [326, 148] width 513 height 256
click at [323, 97] on hb-pick-list-form "Depósitos* Disponíveis: 326 AS AS - AGUDOS AS - ALFENAS AS - Aracaju AS - Araça…" at bounding box center [326, 175] width 501 height 163
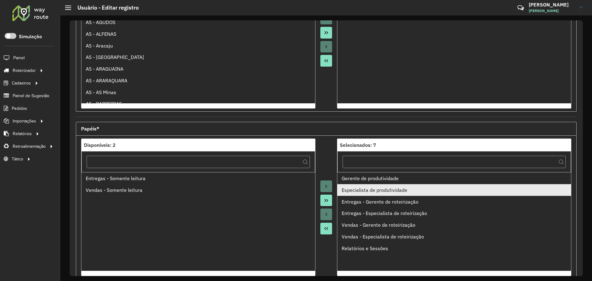
scroll to position [177, 0]
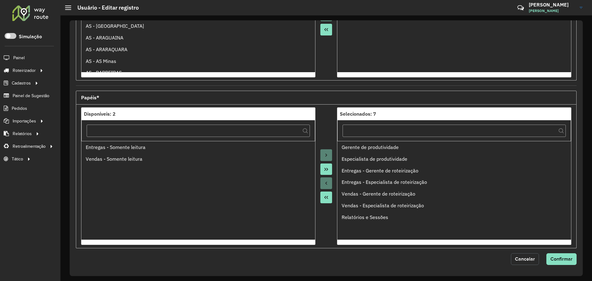
click at [515, 261] on span "Cancelar" at bounding box center [525, 258] width 20 height 5
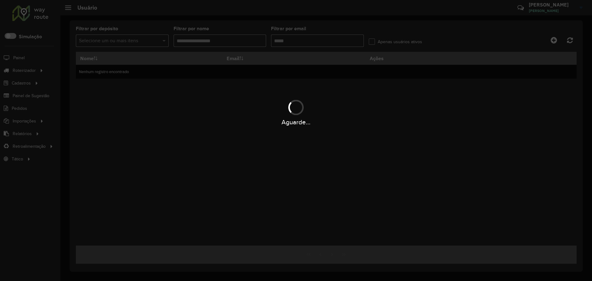
type input "**********"
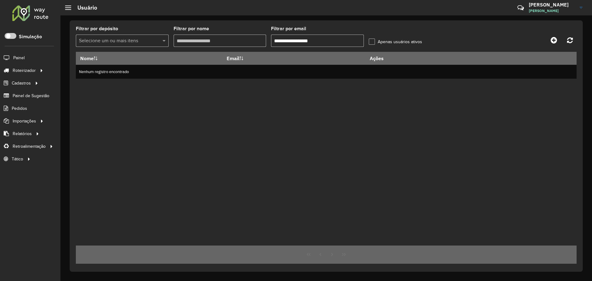
drag, startPoint x: 339, startPoint y: 40, endPoint x: 213, endPoint y: 29, distance: 126.3
click at [213, 29] on formly-group "**********" at bounding box center [261, 39] width 371 height 25
click at [374, 42] on label "Apenas usuários ativos" at bounding box center [395, 42] width 53 height 6
click at [570, 41] on icon at bounding box center [570, 40] width 6 height 7
click at [377, 108] on div "Nome Email Ações Nenhum registro encontrado" at bounding box center [326, 149] width 501 height 194
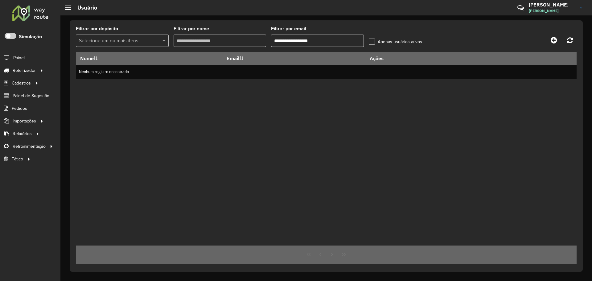
click at [318, 41] on input "**********" at bounding box center [317, 41] width 93 height 12
click at [346, 39] on input "**********" at bounding box center [317, 41] width 93 height 12
drag, startPoint x: 346, startPoint y: 39, endPoint x: 228, endPoint y: 37, distance: 117.9
click at [228, 37] on formly-group "**********" at bounding box center [261, 39] width 371 height 25
click at [284, 113] on div "Nome Email Ações Nenhum registro encontrado" at bounding box center [326, 149] width 501 height 194
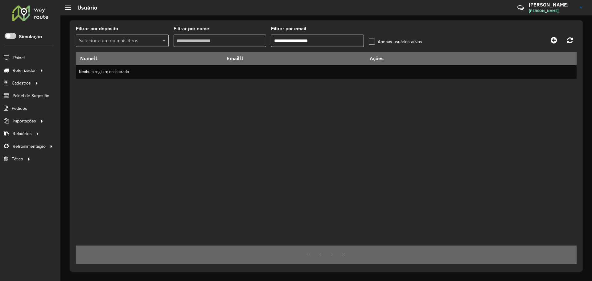
drag, startPoint x: 386, startPoint y: 21, endPoint x: 521, endPoint y: 55, distance: 139.3
click at [386, 21] on div "**********" at bounding box center [326, 145] width 513 height 251
click at [572, 36] on link at bounding box center [570, 40] width 13 height 11
drag, startPoint x: 329, startPoint y: 122, endPoint x: 332, endPoint y: 40, distance: 82.8
click at [329, 121] on div "Nome Email Ações Nenhum registro encontrado" at bounding box center [326, 149] width 501 height 194
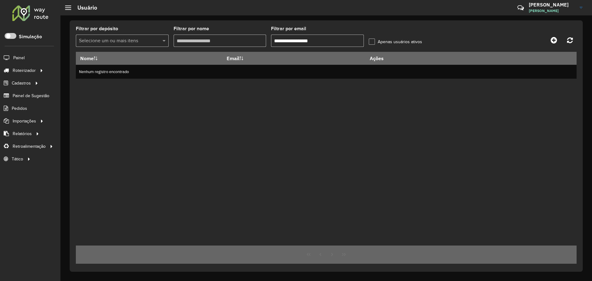
click at [341, 37] on input "**********" at bounding box center [317, 41] width 93 height 12
click at [318, 111] on div "Nome Email Ações Nenhum registro encontrado" at bounding box center [326, 149] width 501 height 194
click at [349, 39] on input "**********" at bounding box center [317, 41] width 93 height 12
click at [574, 40] on link at bounding box center [570, 40] width 13 height 11
drag, startPoint x: 379, startPoint y: 132, endPoint x: 383, endPoint y: 125, distance: 8.4
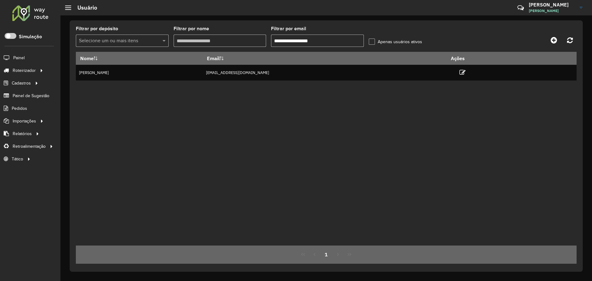
click at [379, 131] on div "Nome Email Ações POLLYANA JHENIFFER ABREU GONCALVES 99818475@ambev.com.br" at bounding box center [326, 149] width 501 height 194
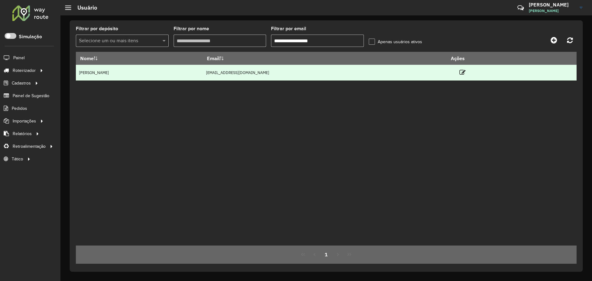
click at [383, 70] on td "99818475@ambev.com.br" at bounding box center [325, 73] width 244 height 16
click at [466, 71] on icon at bounding box center [463, 72] width 6 height 6
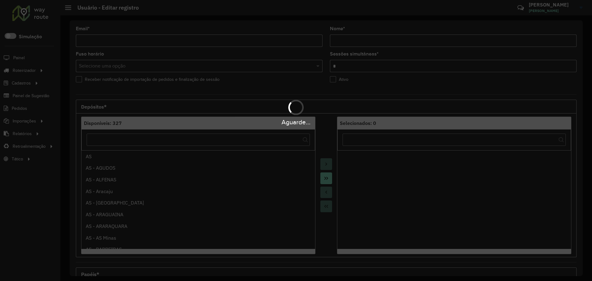
type input "**********"
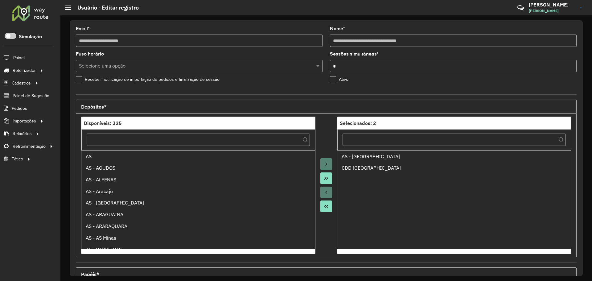
click at [37, 14] on div at bounding box center [30, 13] width 37 height 16
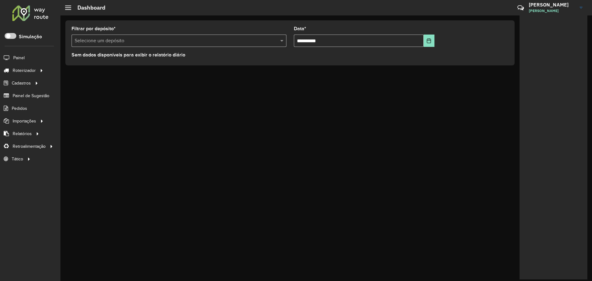
drag, startPoint x: 223, startPoint y: 128, endPoint x: 242, endPoint y: 55, distance: 75.0
click at [223, 127] on div "**********" at bounding box center [326, 148] width 532 height 266
